Goal: Obtain resource: Download file/media

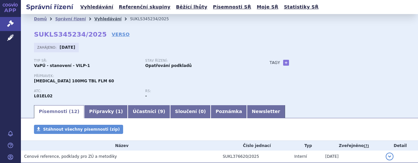
click at [95, 20] on link "Vyhledávání" at bounding box center [107, 19] width 27 height 5
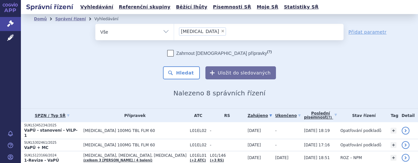
click at [221, 32] on span "×" at bounding box center [223, 31] width 4 height 4
click at [174, 32] on select "Calquence" at bounding box center [174, 32] width 0 height 16
select select
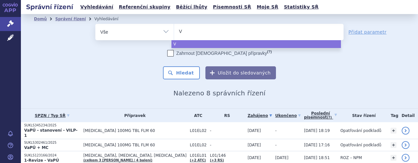
type input "Ve"
type input "Ven"
type input "Venc"
type input "Vencl"
type input "Vencly"
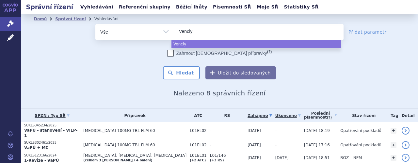
type input "Venclyx"
type input "Venclyxt"
type input "Venclyxto"
select select "Venclyxto"
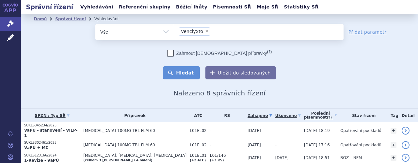
click at [184, 73] on button "Hledat" at bounding box center [181, 72] width 37 height 13
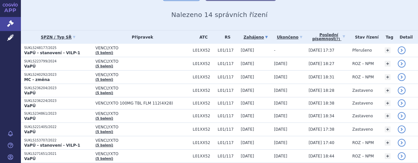
scroll to position [91, 0]
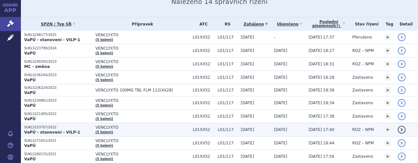
click at [124, 130] on td "VENCLYXTO (5 balení)" at bounding box center [140, 129] width 97 height 13
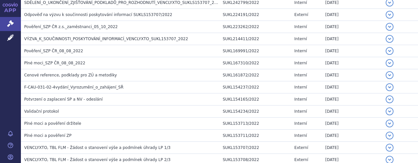
scroll to position [727, 0]
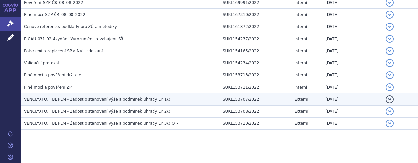
click at [126, 97] on span "VENCLYXTO, TBL FLM - Žádost o stanovení výše a podmínek úhrady LP 1/3" at bounding box center [97, 99] width 146 height 5
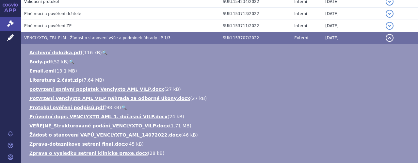
scroll to position [793, 0]
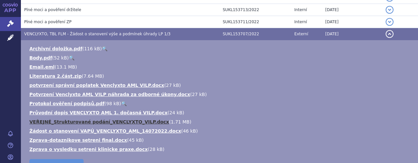
click at [94, 119] on link "VEŘEJNÉ_Strukturované podání_VENCLYXTO_VILP.docx" at bounding box center [99, 121] width 140 height 5
